Goal: Use online tool/utility

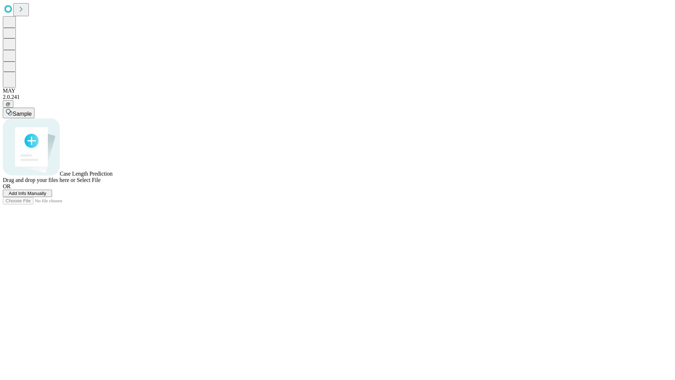
click at [46, 196] on span "Add Info Manually" at bounding box center [28, 193] width 38 height 5
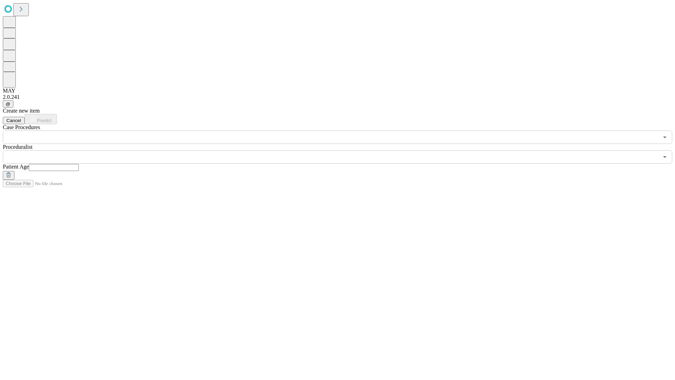
click at [79, 164] on input "text" at bounding box center [54, 167] width 50 height 7
type input "*"
click at [342, 150] on input "text" at bounding box center [331, 156] width 656 height 13
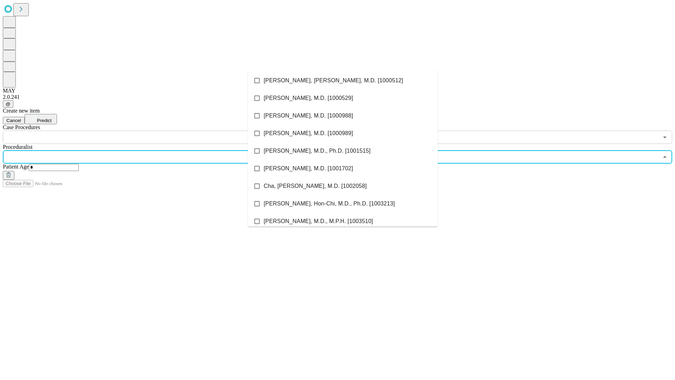
click at [343, 81] on li "[PERSON_NAME], [PERSON_NAME], M.D. [1000512]" at bounding box center [343, 81] width 190 height 18
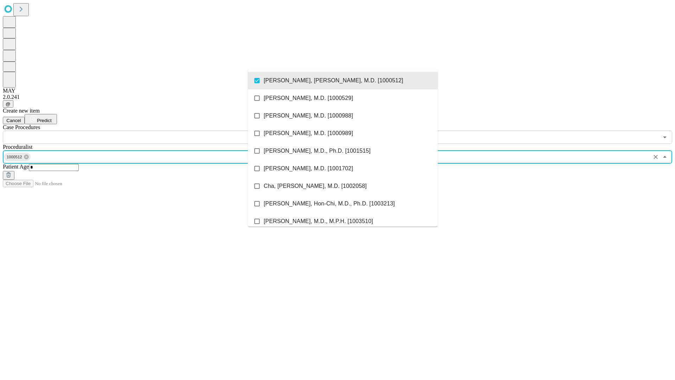
click at [148, 130] on input "text" at bounding box center [331, 136] width 656 height 13
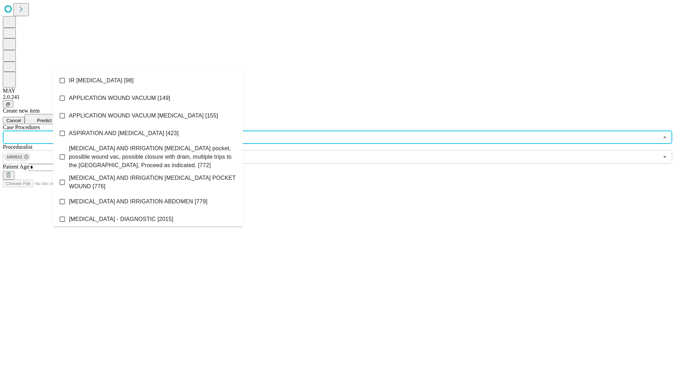
click at [148, 81] on li "IR [MEDICAL_DATA] [98]" at bounding box center [148, 81] width 190 height 18
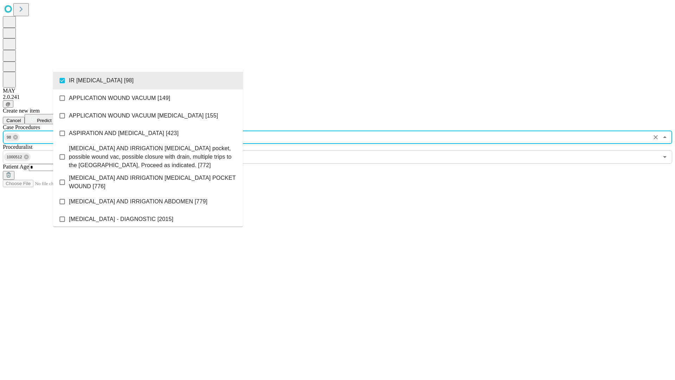
click at [51, 118] on span "Predict" at bounding box center [44, 120] width 14 height 5
